Goal: Complete application form

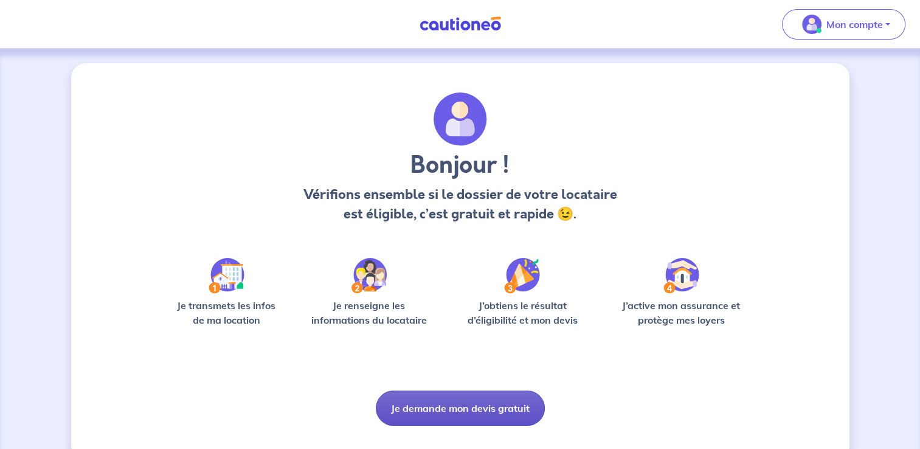
click at [450, 406] on button "Je demande mon devis gratuit" at bounding box center [460, 407] width 169 height 35
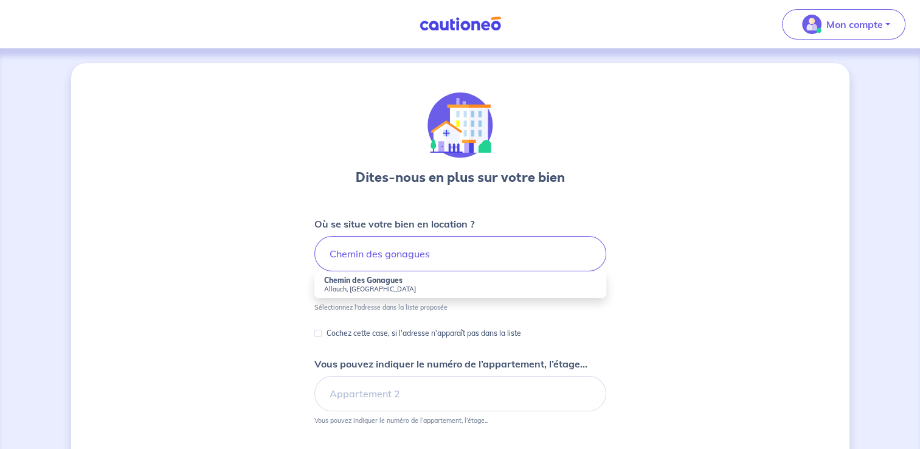
click at [367, 286] on small "Allauch, [GEOGRAPHIC_DATA]" at bounding box center [460, 288] width 272 height 9
type input "Chemin des Gonagues, [GEOGRAPHIC_DATA], [GEOGRAPHIC_DATA]"
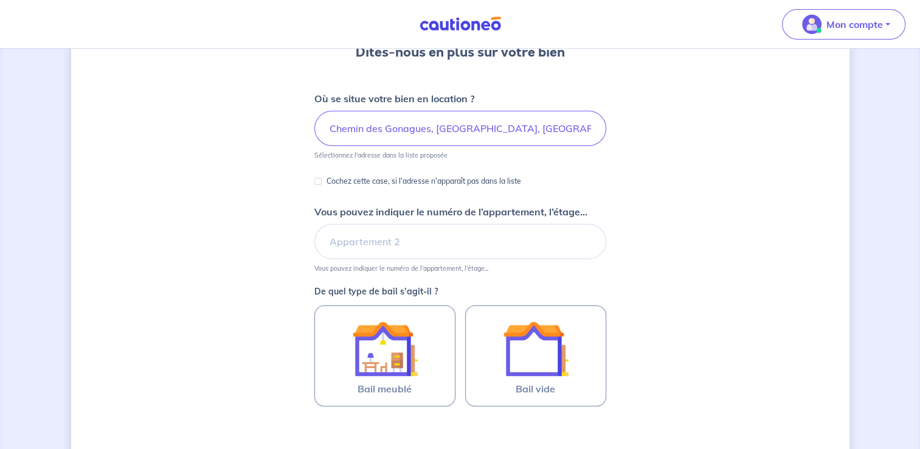
scroll to position [126, 0]
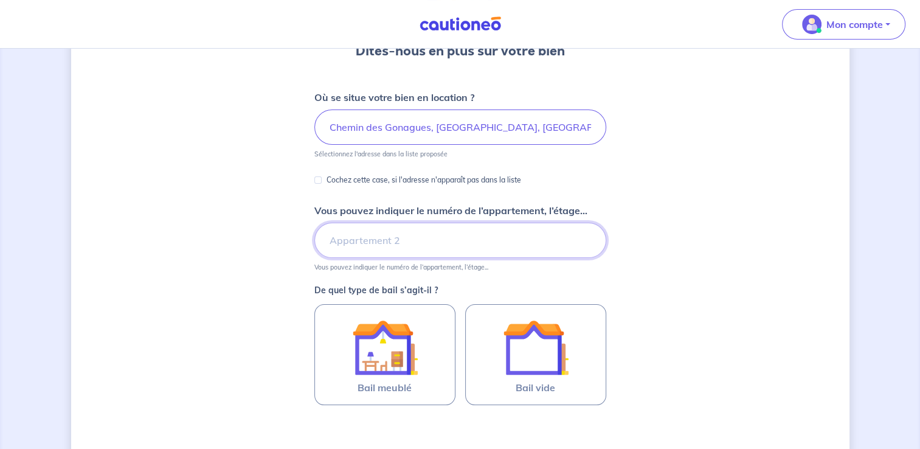
click at [368, 250] on input "Vous pouvez indiquer le numéro de l’appartement, l’étage..." at bounding box center [460, 239] width 292 height 35
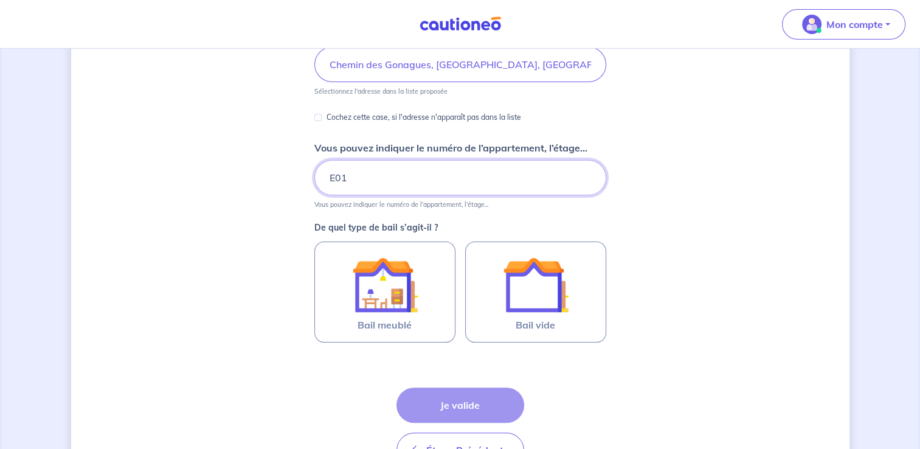
scroll to position [190, 0]
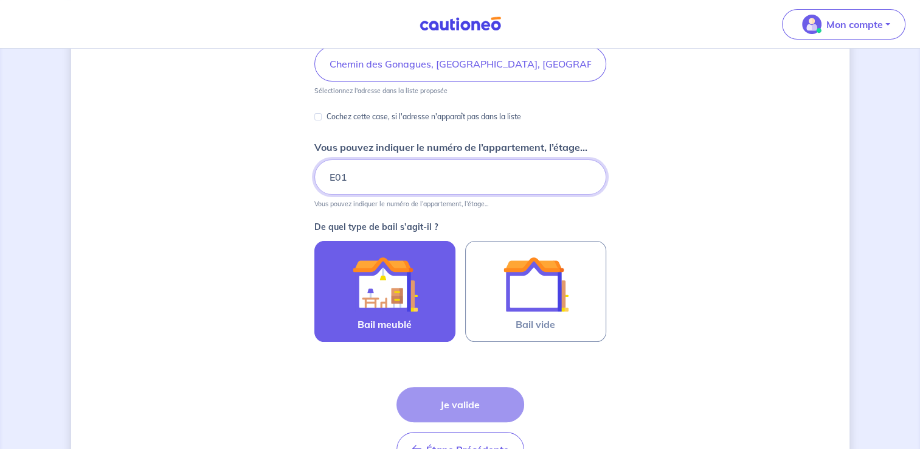
type input "E01"
click at [399, 306] on img at bounding box center [385, 284] width 66 height 66
click at [0, 0] on input "Bail meublé" at bounding box center [0, 0] width 0 height 0
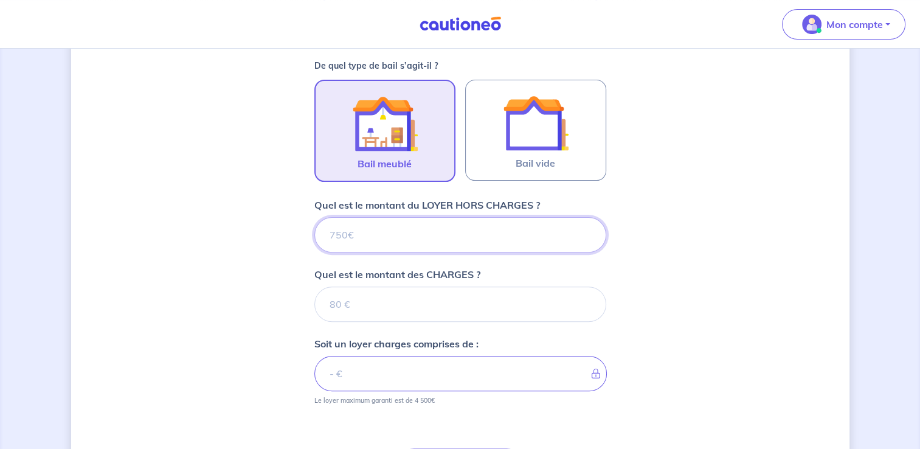
scroll to position [486, 0]
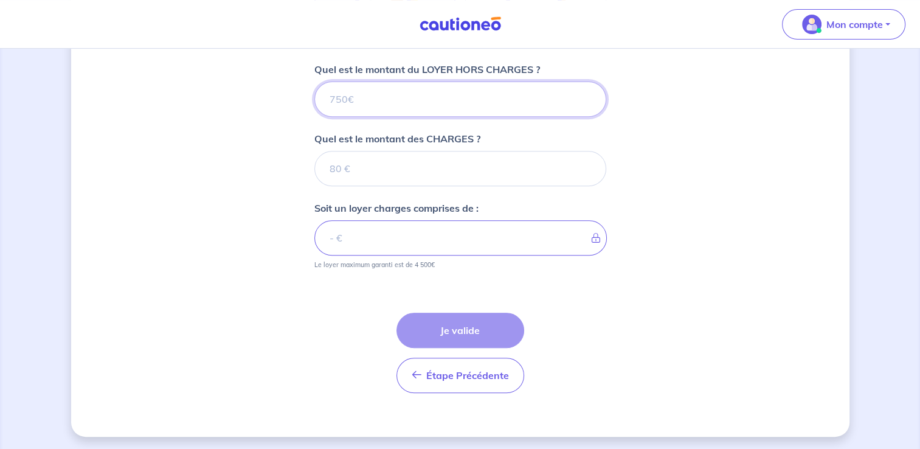
type input "1"
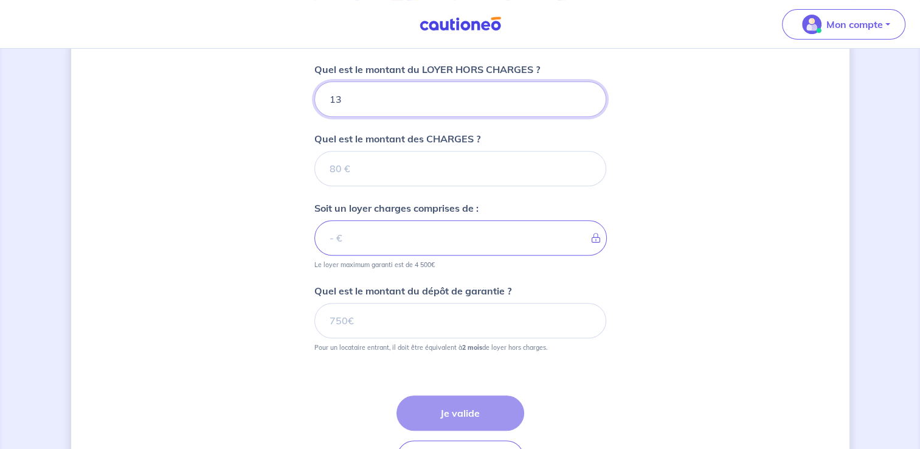
type input "130"
type input "1300"
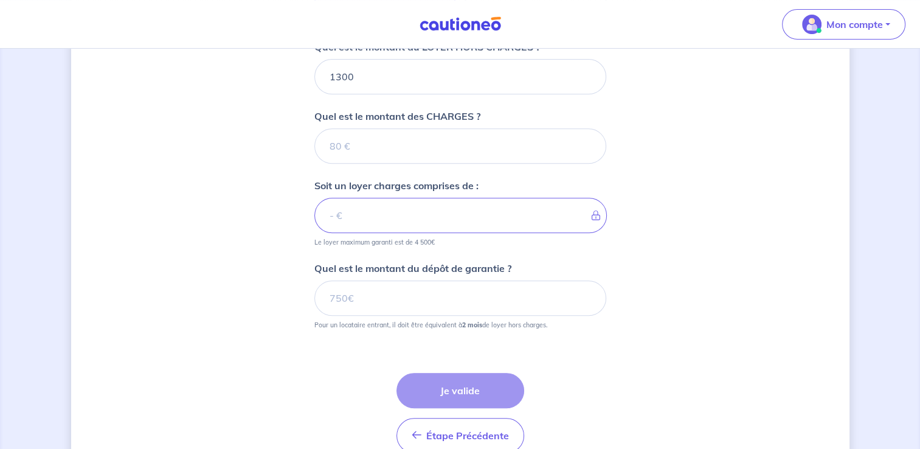
scroll to position [511, 0]
click at [501, 130] on input "Quel est le montant des CHARGES ?" at bounding box center [460, 143] width 292 height 35
type input "90"
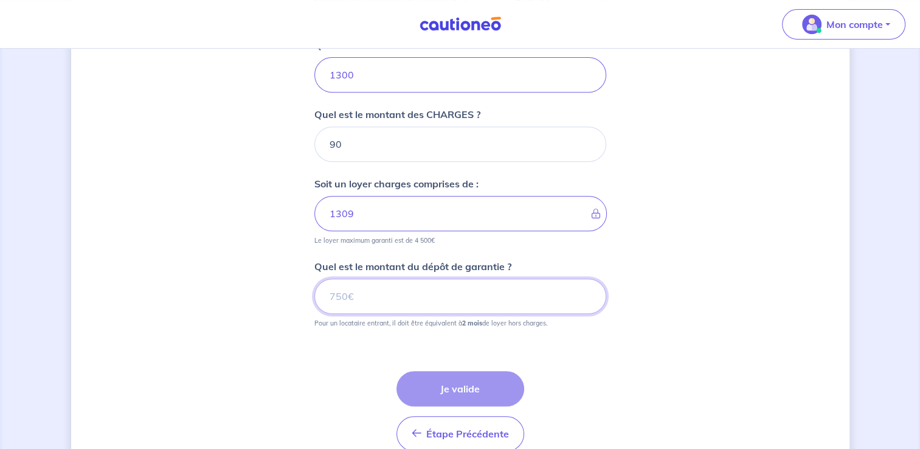
type input "1390"
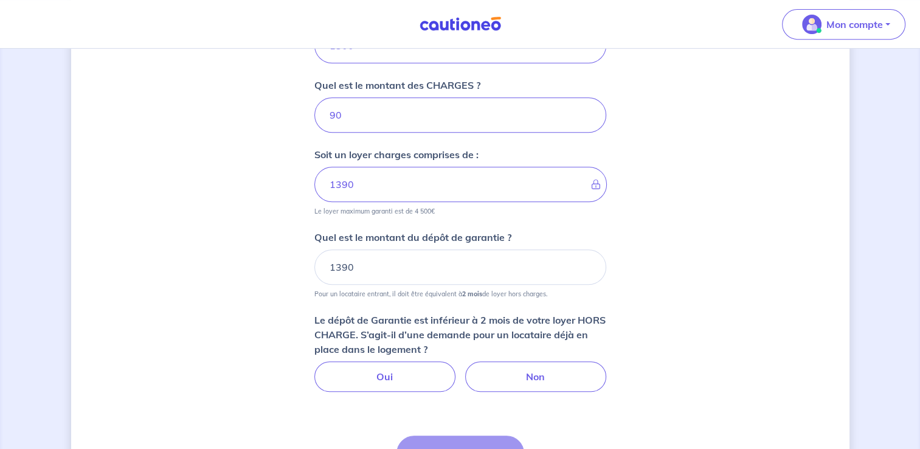
scroll to position [540, 0]
drag, startPoint x: 411, startPoint y: 287, endPoint x: 418, endPoint y: 281, distance: 9.5
click at [418, 281] on div "Quel est le montant du dépôt de garantie ? 1390 Pour un locataire entrant, il d…" at bounding box center [460, 263] width 292 height 68
click at [418, 281] on input "1390" at bounding box center [460, 266] width 292 height 35
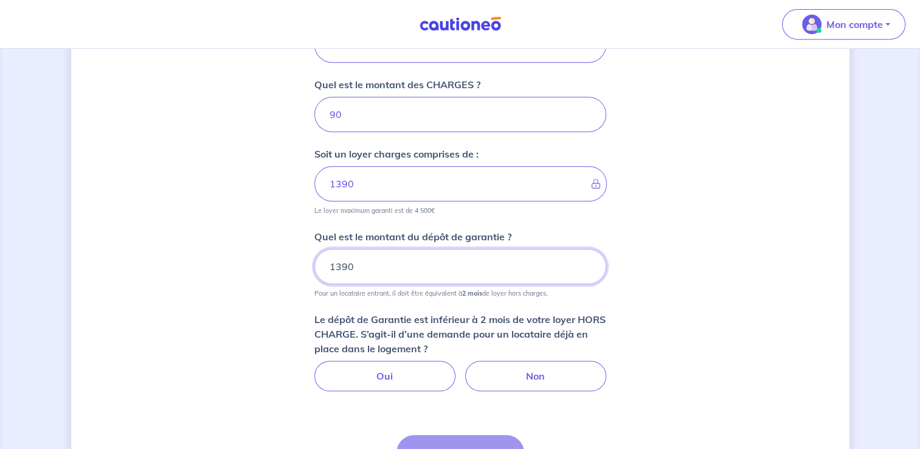
click at [418, 281] on input "1390" at bounding box center [460, 266] width 292 height 35
type input "1300"
click at [714, 345] on div "Dites-nous en plus sur votre bien Où se situe votre bien en location ? Chemin d…" at bounding box center [460, 41] width 778 height 1036
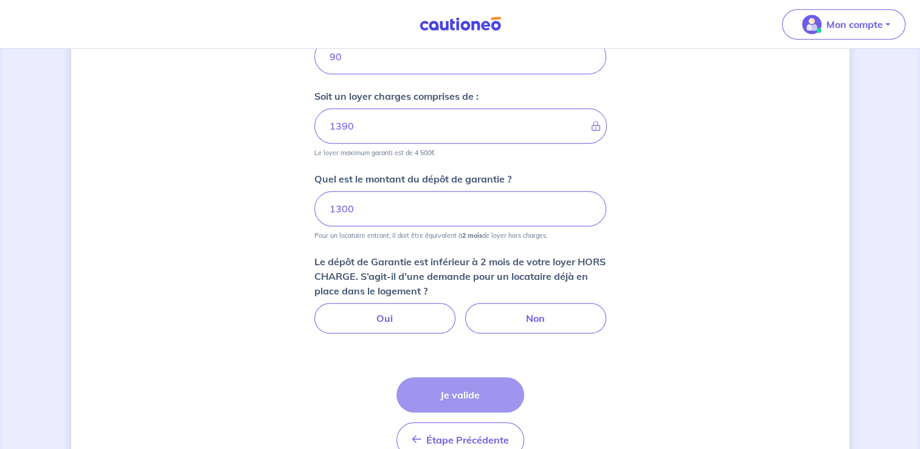
scroll to position [601, 0]
